Goal: Task Accomplishment & Management: Manage account settings

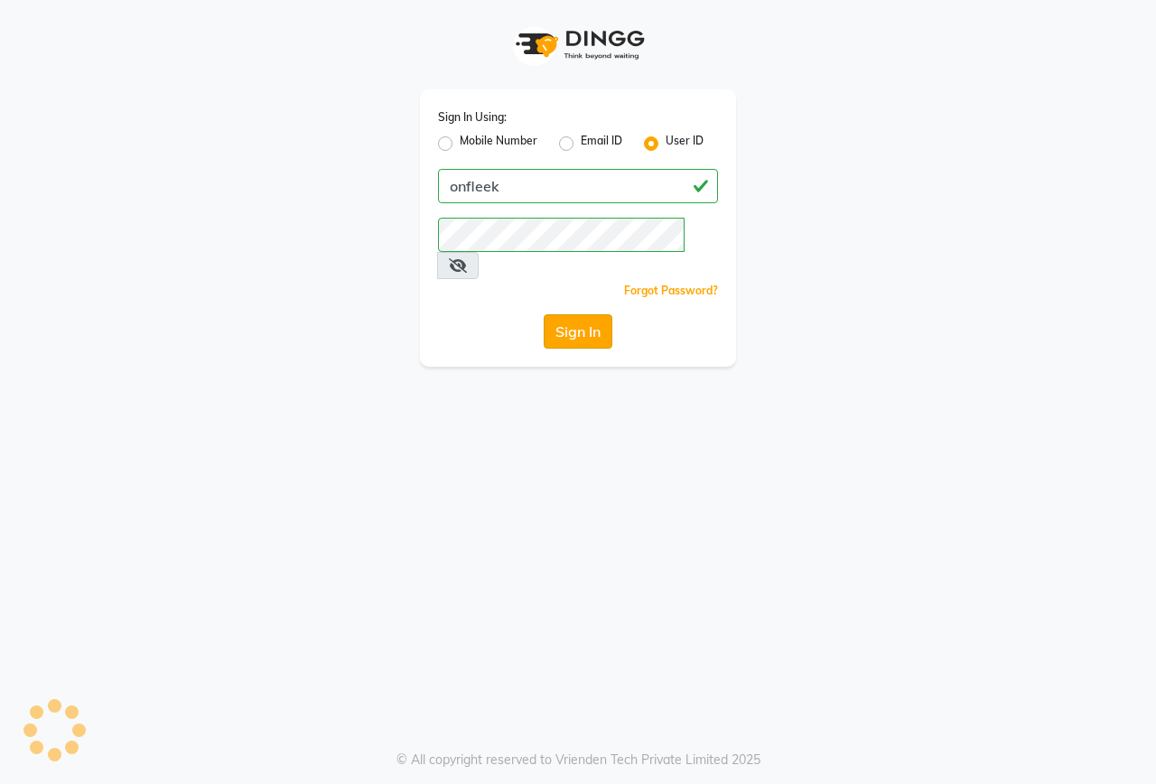
drag, startPoint x: 0, startPoint y: 0, endPoint x: 585, endPoint y: 311, distance: 662.6
click at [585, 314] on button "Sign In" at bounding box center [578, 331] width 69 height 34
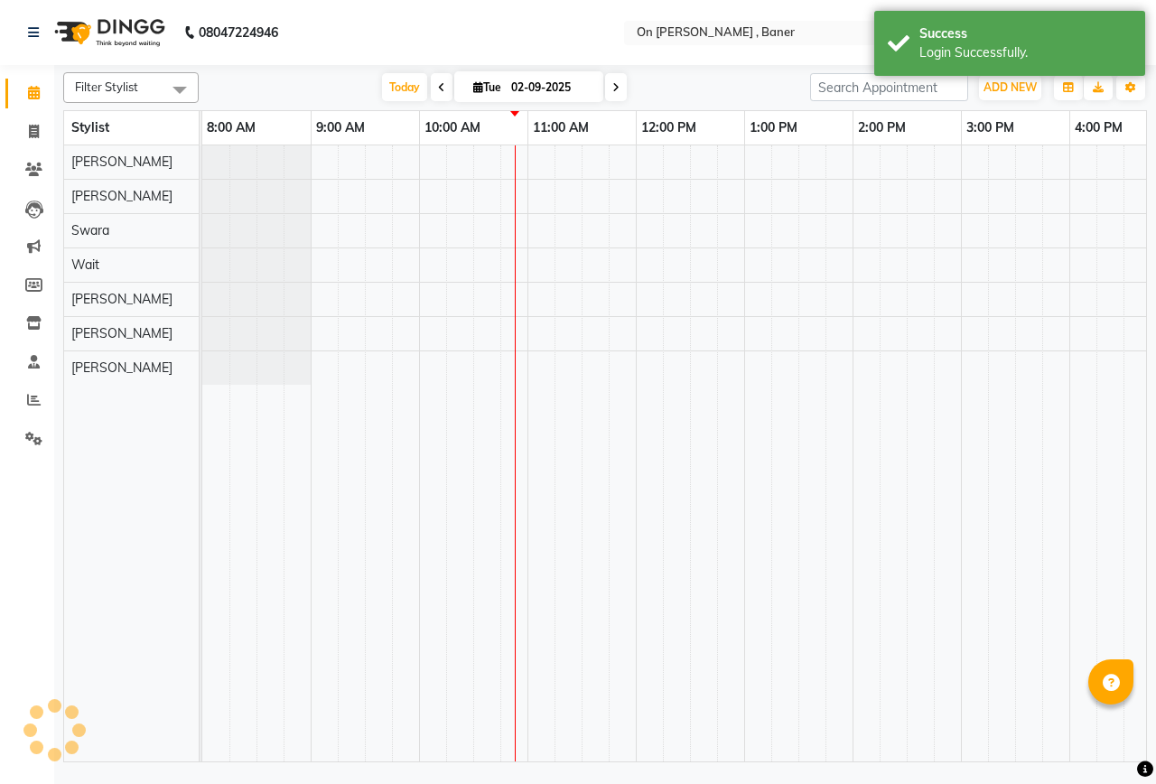
select select "en"
click at [35, 407] on span at bounding box center [34, 400] width 32 height 21
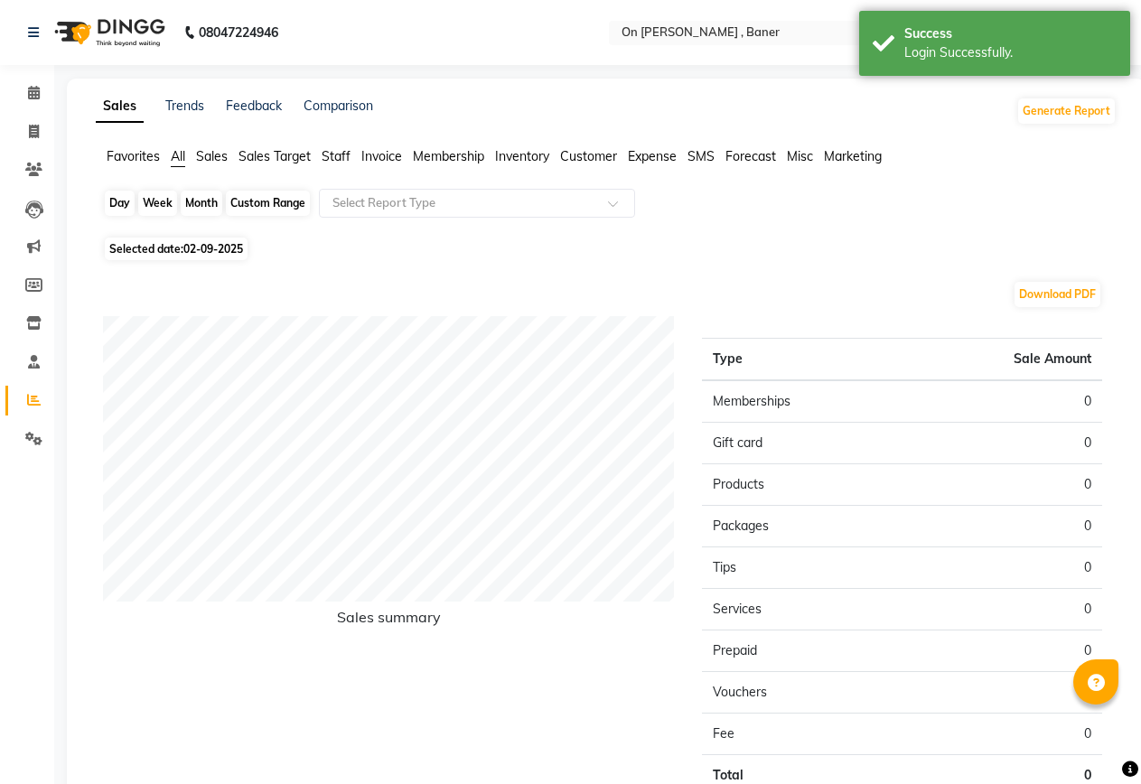
click at [118, 196] on div "Day" at bounding box center [120, 203] width 30 height 25
select select "9"
select select "2025"
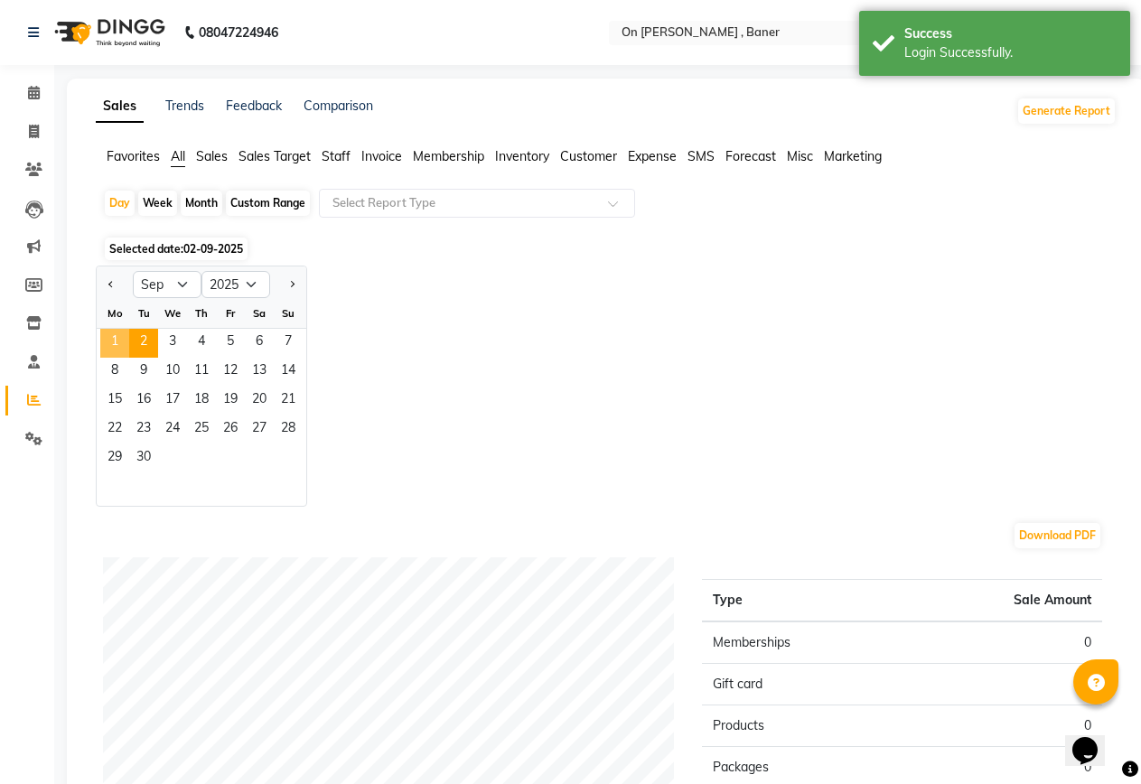
click at [117, 346] on span "1" at bounding box center [114, 343] width 29 height 29
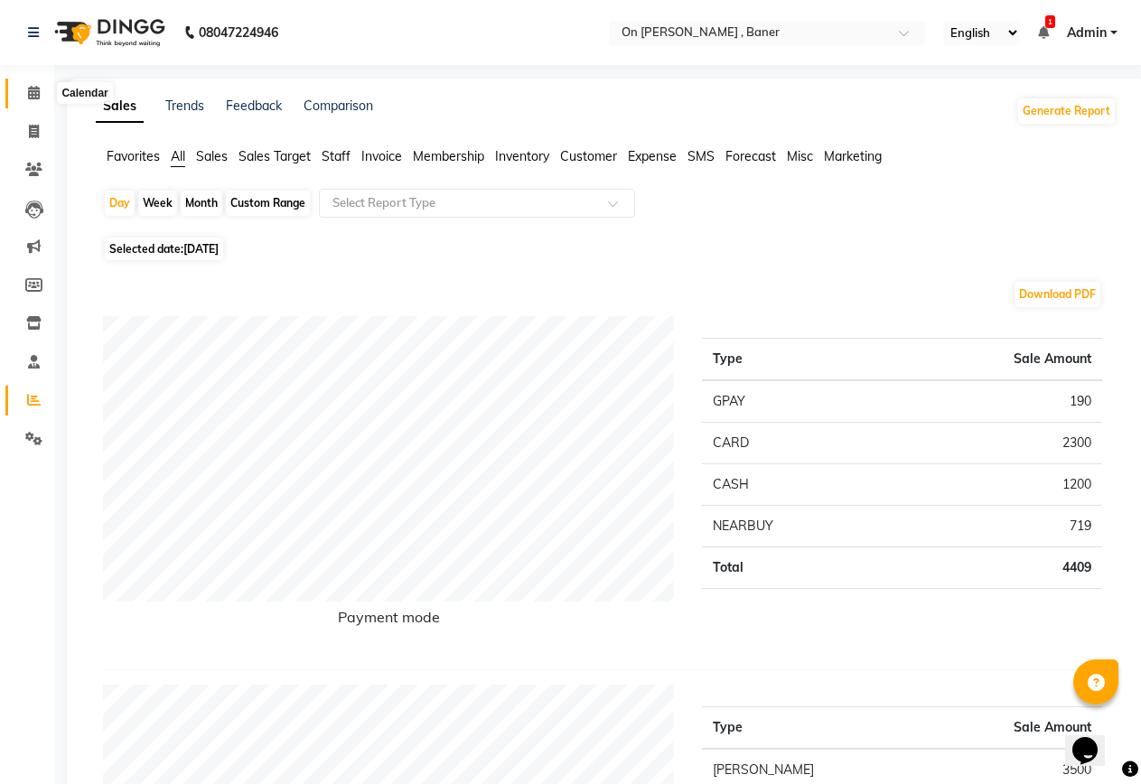
click at [33, 87] on icon at bounding box center [34, 93] width 12 height 14
